Goal: Obtain resource: Download file/media

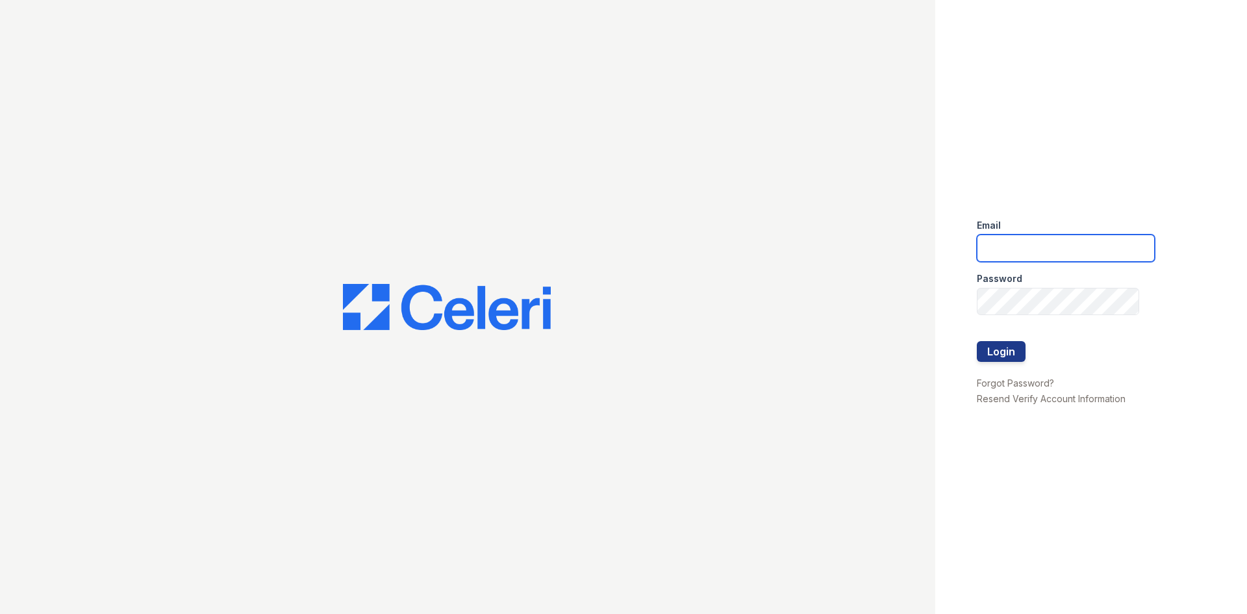
click at [1064, 241] on input "email" at bounding box center [1066, 247] width 178 height 27
type input "arriveminnetonka@trinity-pm.com"
click at [1004, 337] on div at bounding box center [1066, 328] width 178 height 26
click at [1003, 345] on button "Login" at bounding box center [1001, 351] width 49 height 21
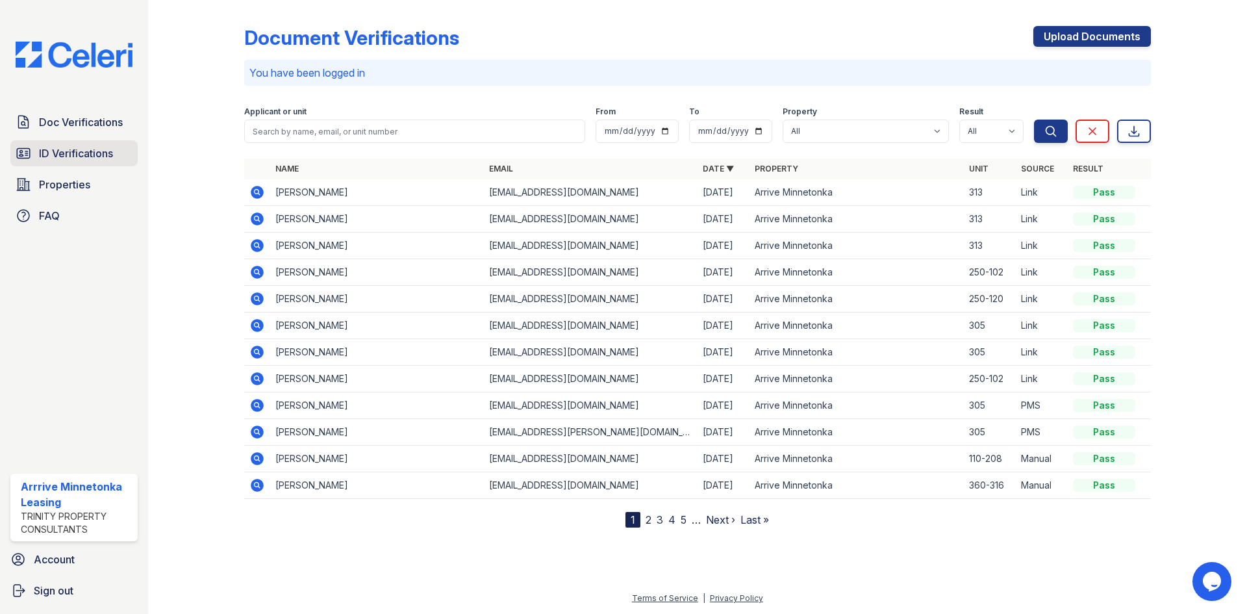
click at [95, 149] on span "ID Verifications" at bounding box center [76, 153] width 74 height 16
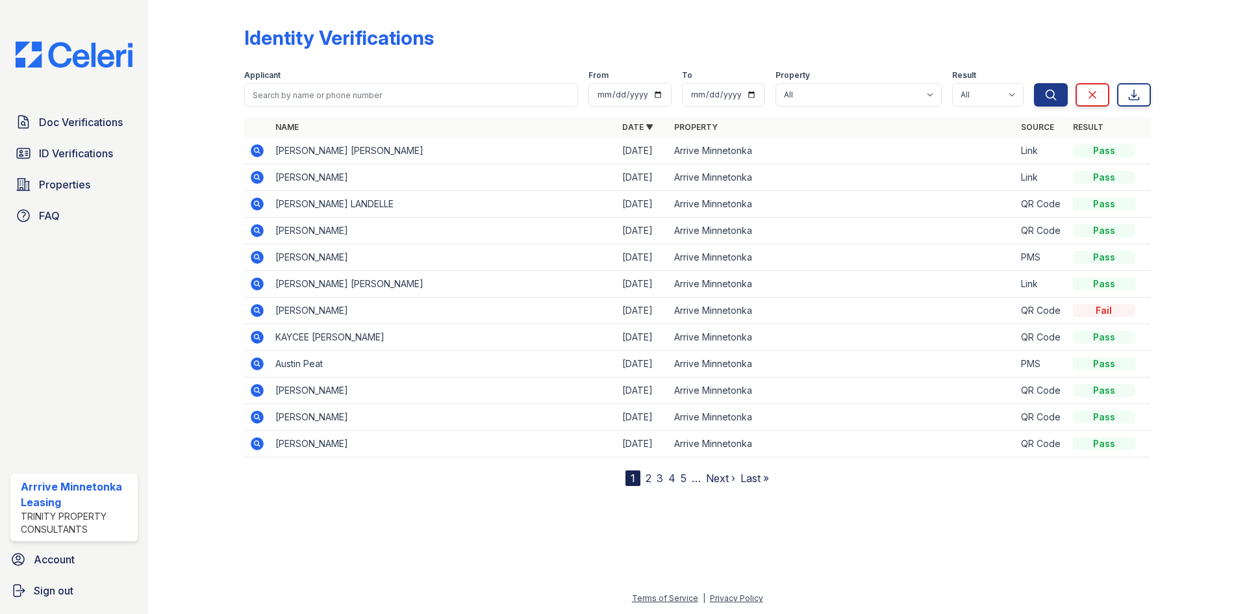
click at [251, 177] on icon at bounding box center [257, 177] width 13 height 13
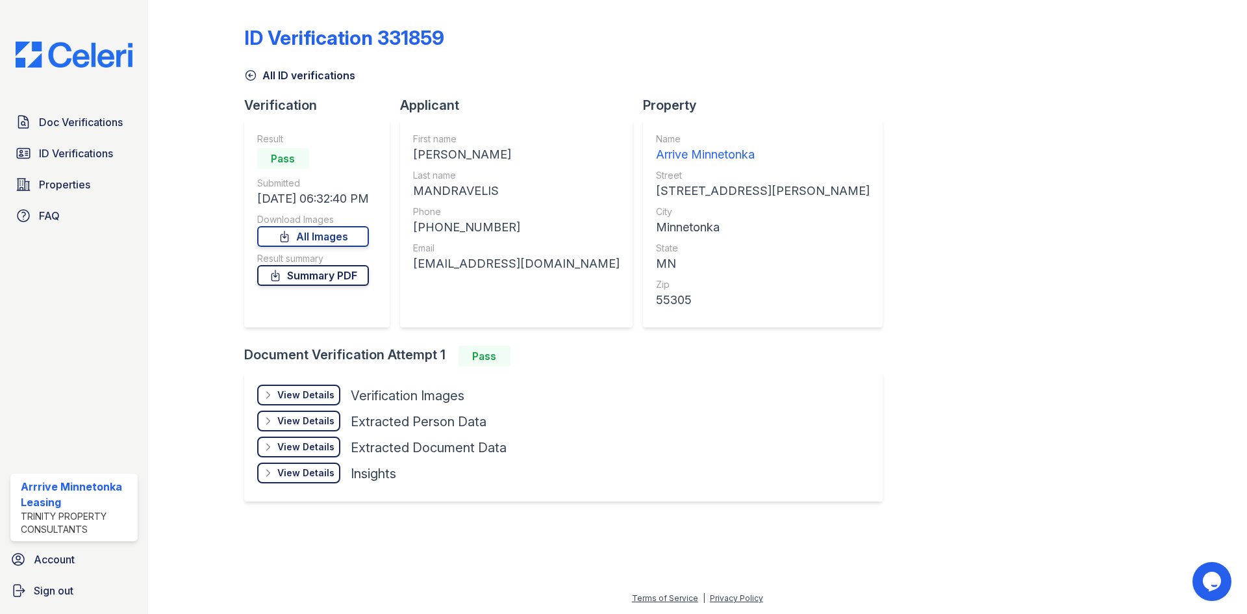
click at [312, 275] on link "Summary PDF" at bounding box center [313, 275] width 112 height 21
click at [313, 236] on link "All Images" at bounding box center [313, 236] width 112 height 21
click at [80, 153] on span "ID Verifications" at bounding box center [76, 153] width 74 height 16
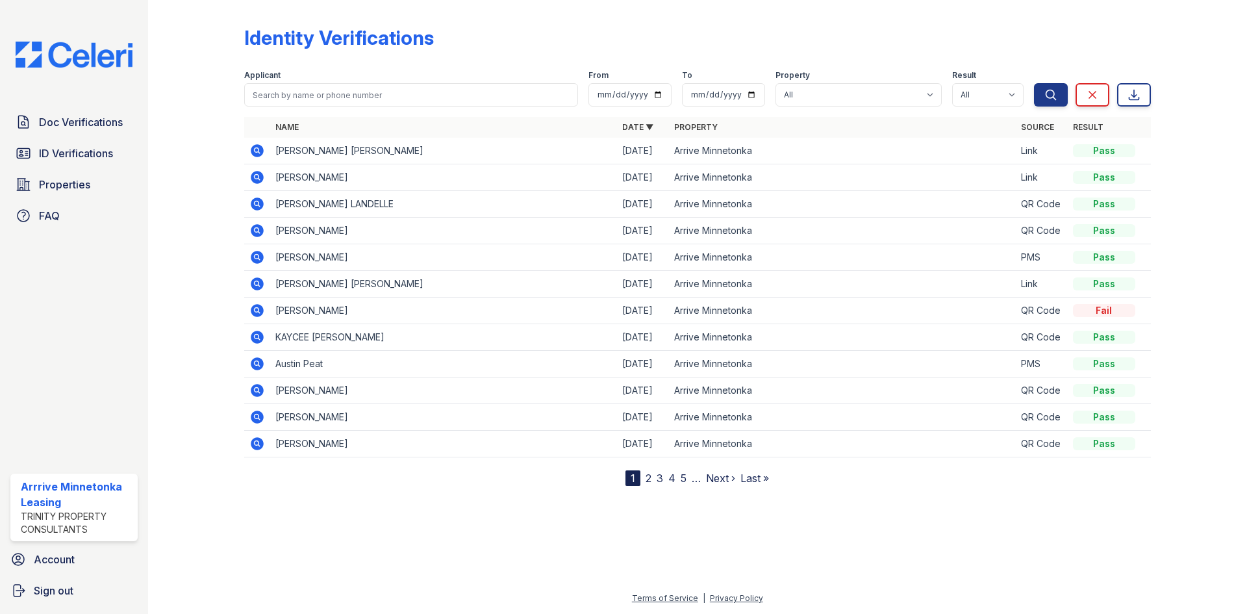
click at [257, 148] on icon at bounding box center [257, 151] width 16 height 16
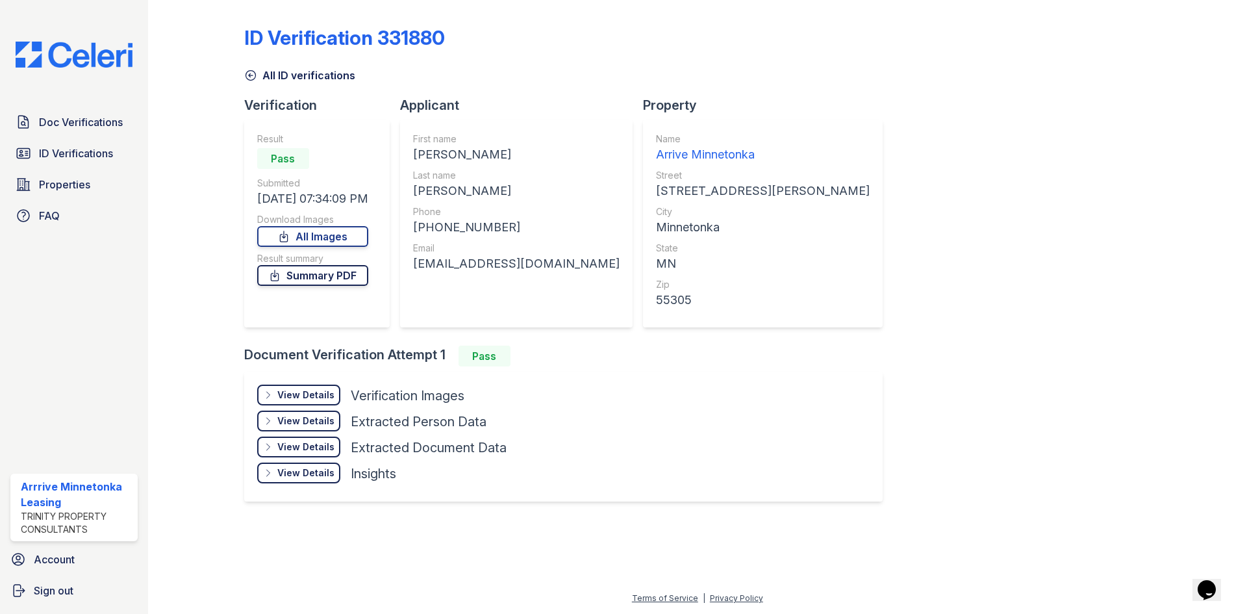
click at [341, 282] on link "Summary PDF" at bounding box center [312, 275] width 111 height 21
click at [319, 236] on link "All Images" at bounding box center [312, 236] width 111 height 21
click at [79, 129] on span "Doc Verifications" at bounding box center [81, 122] width 84 height 16
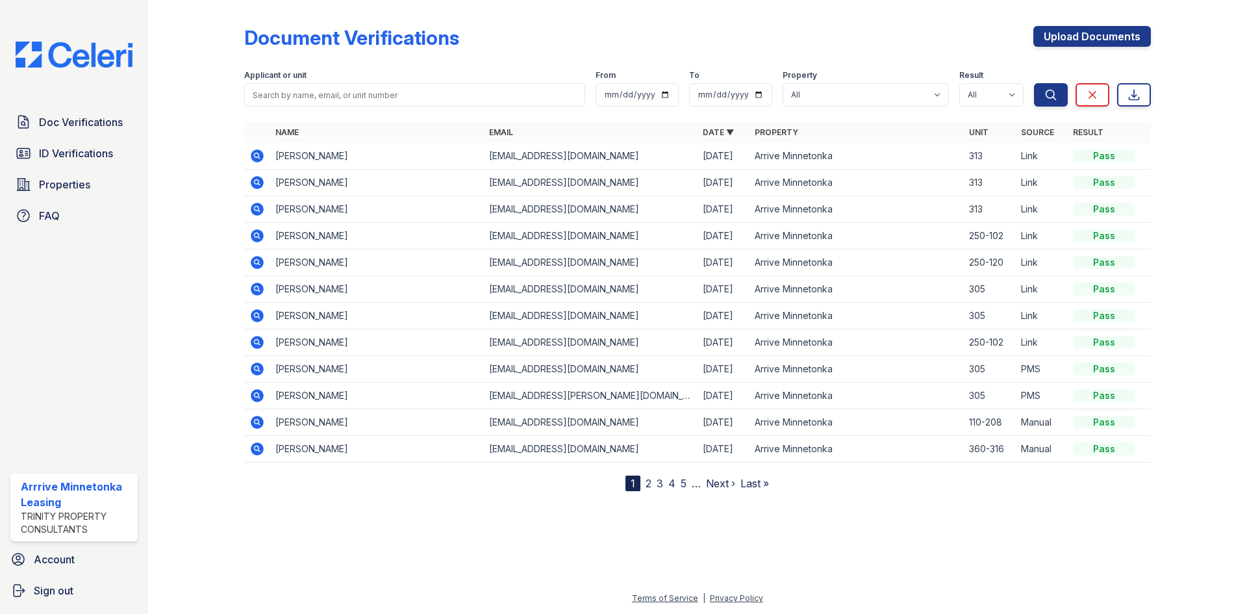
click at [255, 184] on icon at bounding box center [257, 182] width 13 height 13
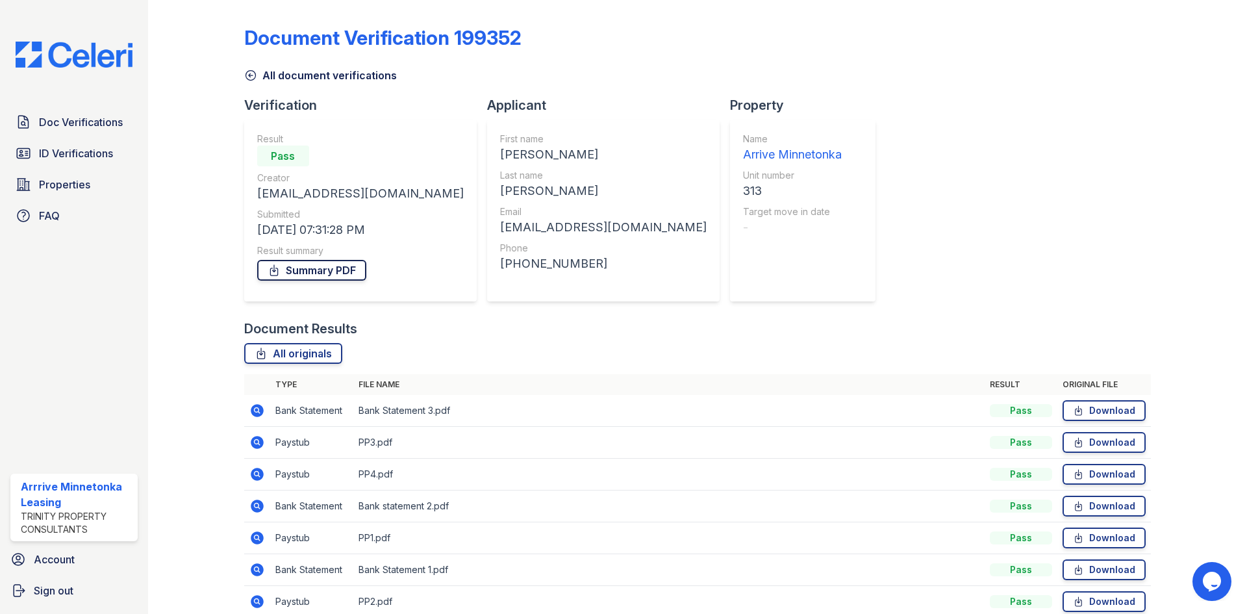
click at [331, 266] on link "Summary PDF" at bounding box center [311, 270] width 109 height 21
click at [82, 115] on span "Doc Verifications" at bounding box center [81, 122] width 84 height 16
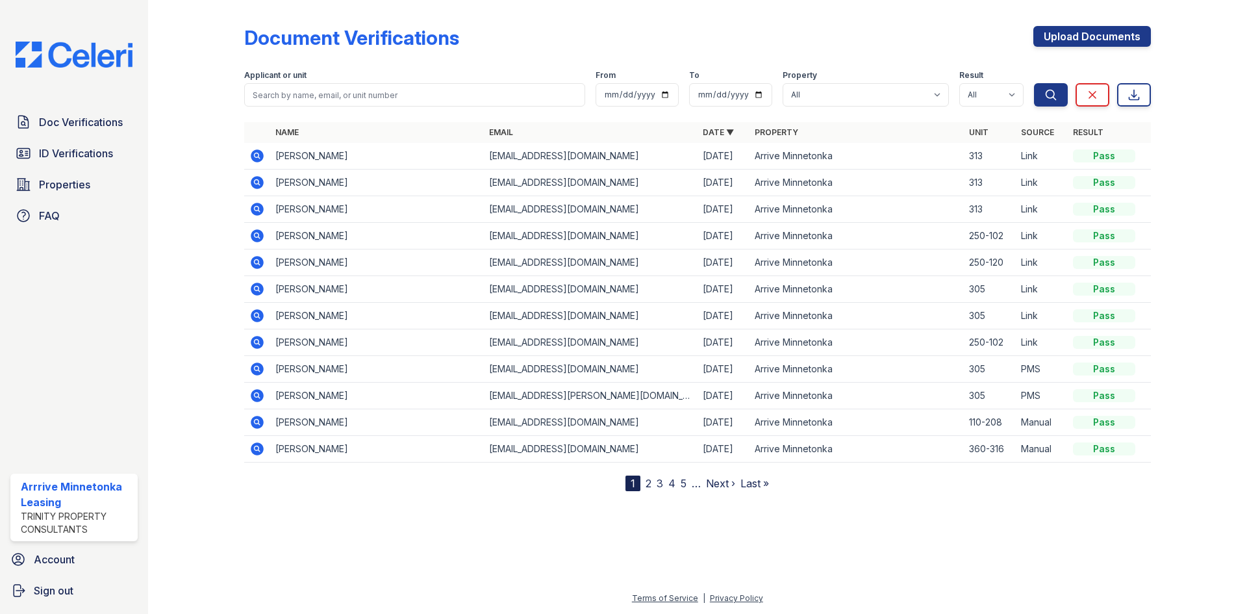
click at [259, 155] on icon at bounding box center [257, 155] width 13 height 13
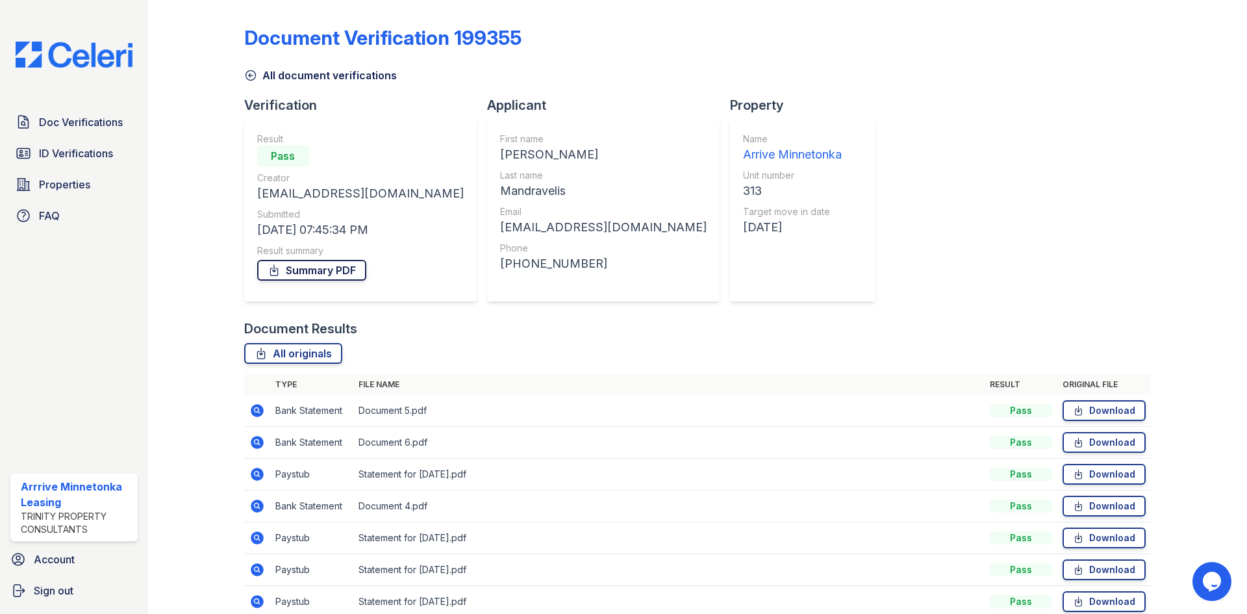
click at [332, 271] on link "Summary PDF" at bounding box center [311, 270] width 109 height 21
click at [821, 226] on div "Document Verification 199355 All document verifications Verification Result Pas…" at bounding box center [697, 317] width 907 height 625
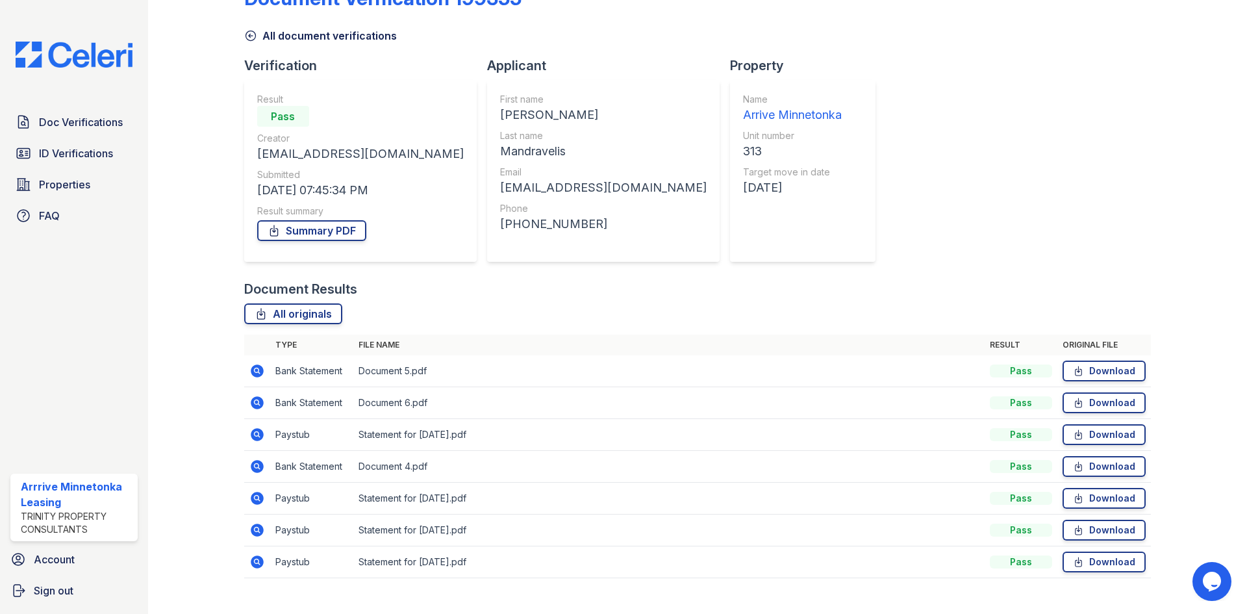
scroll to position [61, 0]
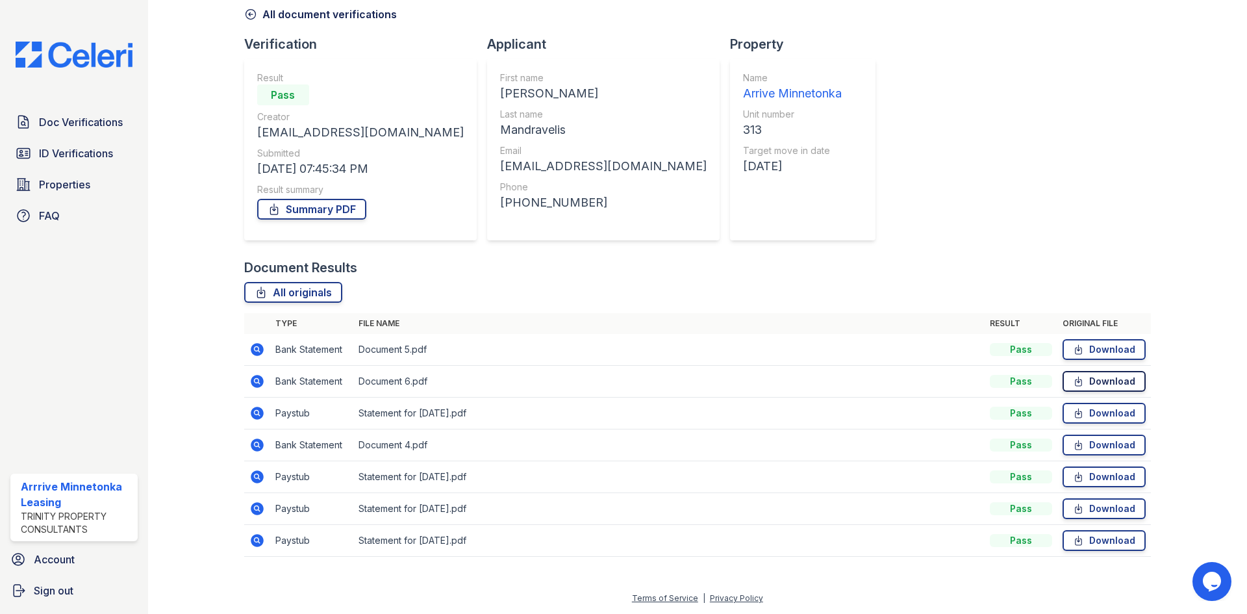
click at [1082, 377] on link "Download" at bounding box center [1103, 381] width 83 height 21
click at [1090, 445] on link "Download" at bounding box center [1103, 444] width 83 height 21
click at [1084, 345] on link "Download" at bounding box center [1103, 349] width 83 height 21
click at [1085, 381] on link "Download" at bounding box center [1103, 381] width 83 height 21
click at [1079, 543] on link "Download" at bounding box center [1103, 540] width 83 height 21
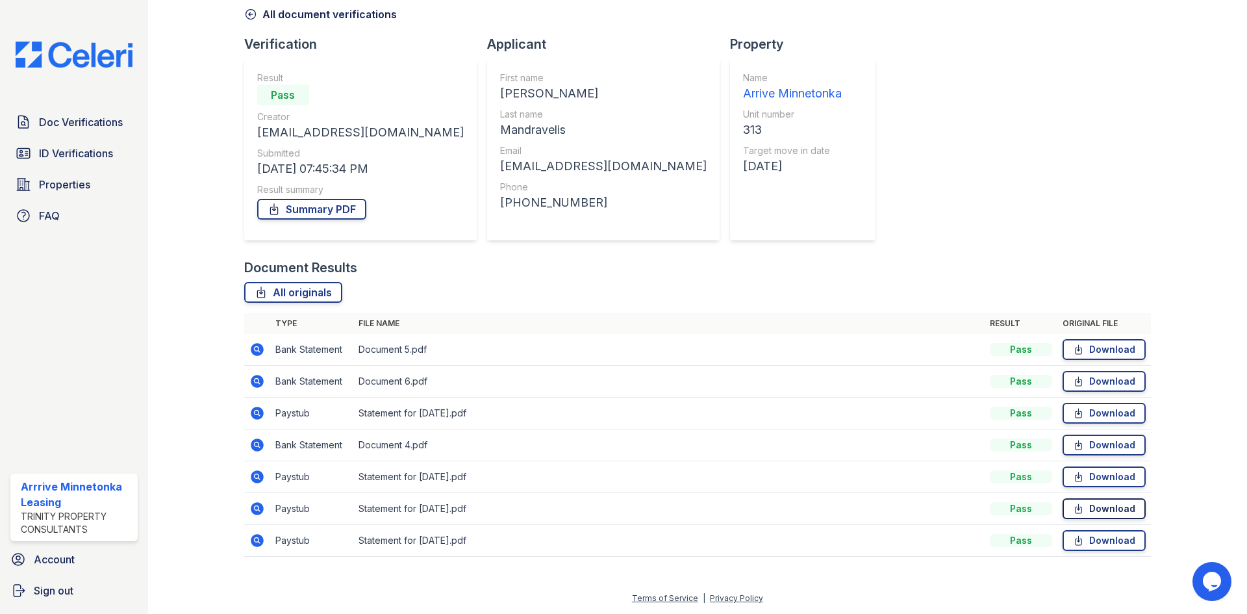
click at [1078, 504] on link "Download" at bounding box center [1103, 508] width 83 height 21
